Goal: Task Accomplishment & Management: Use online tool/utility

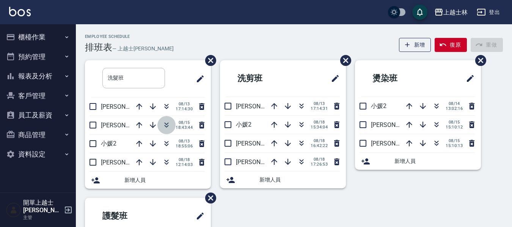
click at [168, 127] on icon "button" at bounding box center [166, 125] width 9 height 9
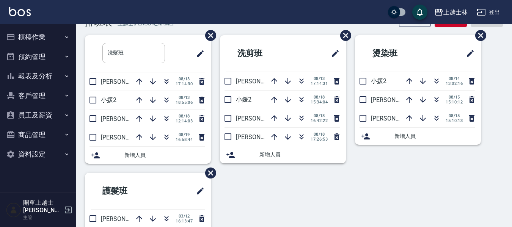
scroll to position [38, 0]
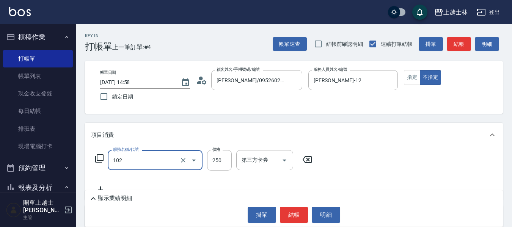
type input "精油洗髮(102)"
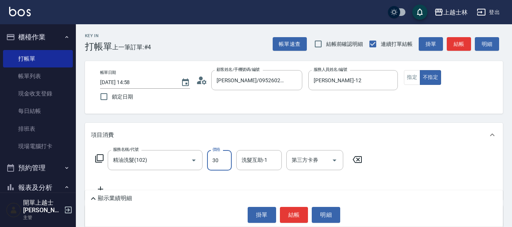
type input "300"
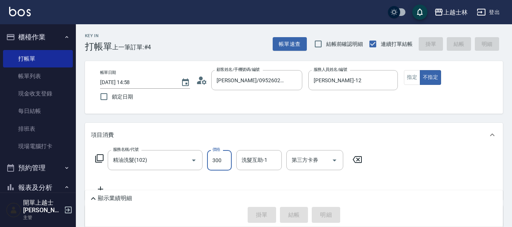
type input "[DATE] 17:28"
